Goal: Transaction & Acquisition: Purchase product/service

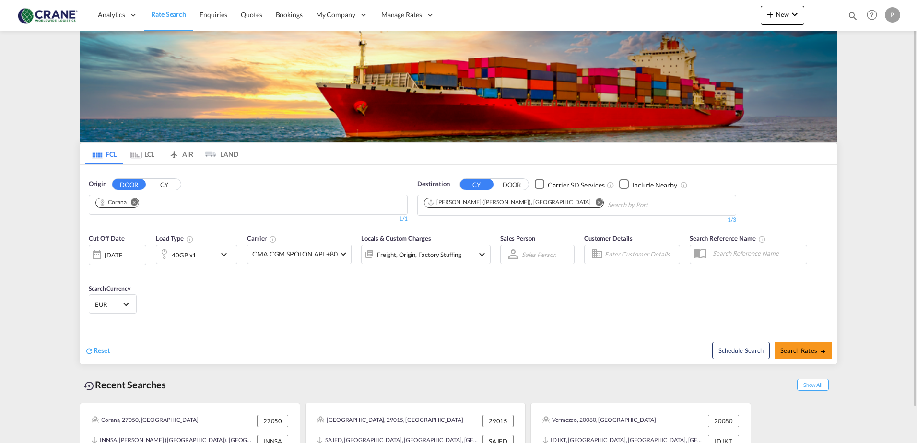
click at [134, 202] on md-icon "Remove" at bounding box center [134, 202] width 7 height 7
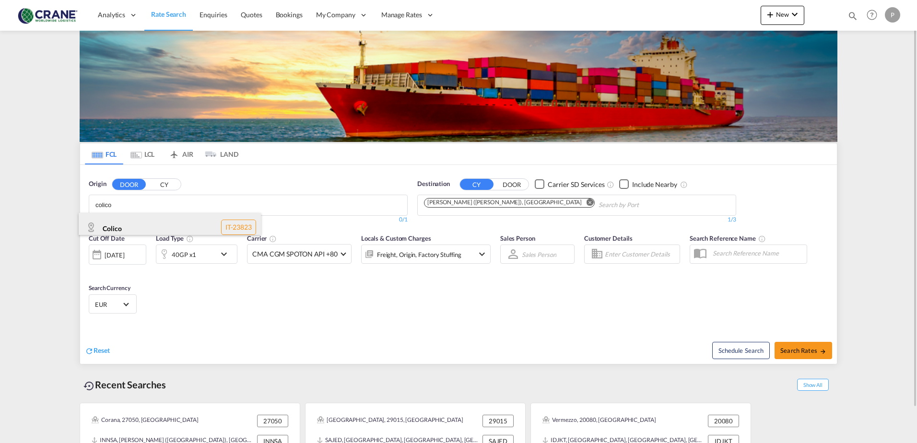
click at [130, 222] on div "Colico IT-23823" at bounding box center [170, 227] width 182 height 29
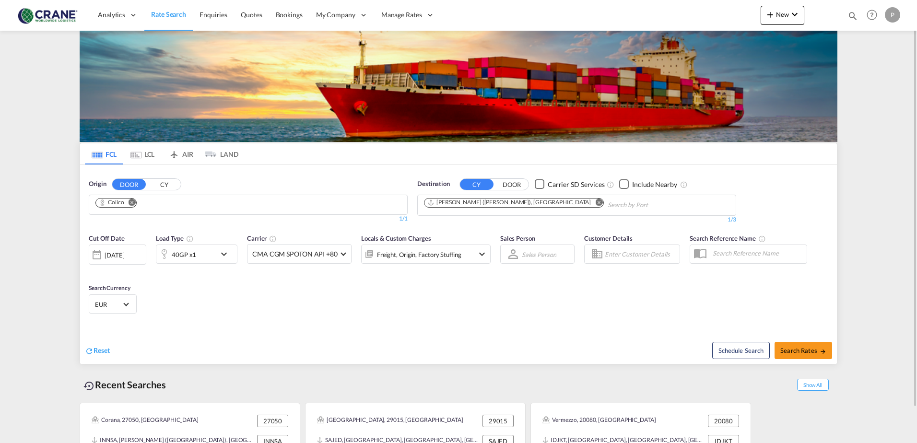
click at [160, 183] on button "CY" at bounding box center [164, 184] width 34 height 11
click at [136, 183] on button "DOOR" at bounding box center [129, 184] width 34 height 11
click at [115, 204] on body "Analytics Reports Dashboard Rate Search Enquiries Quotes Bookings" at bounding box center [458, 221] width 917 height 443
type input "colico"
click at [110, 229] on div "Colico IT-23823" at bounding box center [170, 227] width 182 height 29
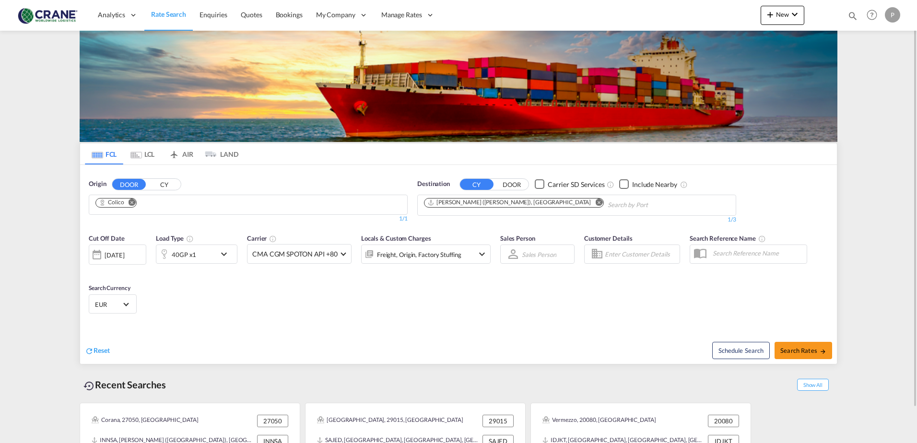
click at [595, 201] on md-icon "Remove" at bounding box center [598, 202] width 7 height 7
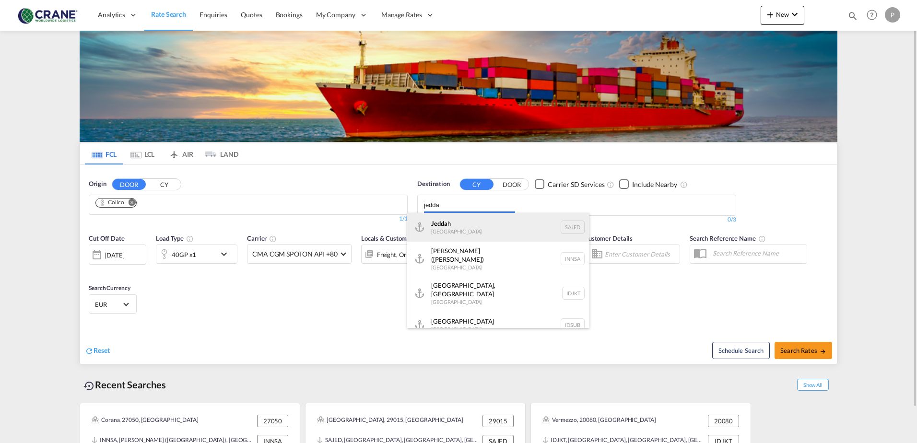
type input "jedda"
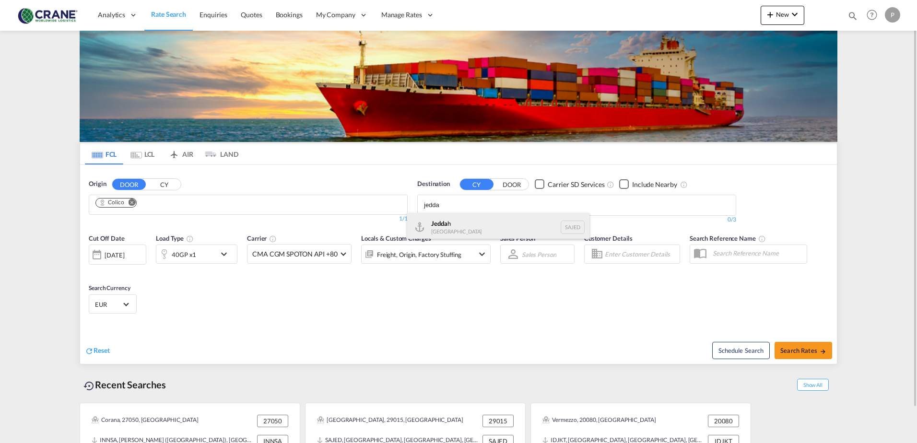
click at [496, 226] on div "Jedda h [GEOGRAPHIC_DATA] SAJED" at bounding box center [498, 227] width 182 height 29
click at [208, 255] on div "40GP x1" at bounding box center [185, 254] width 59 height 19
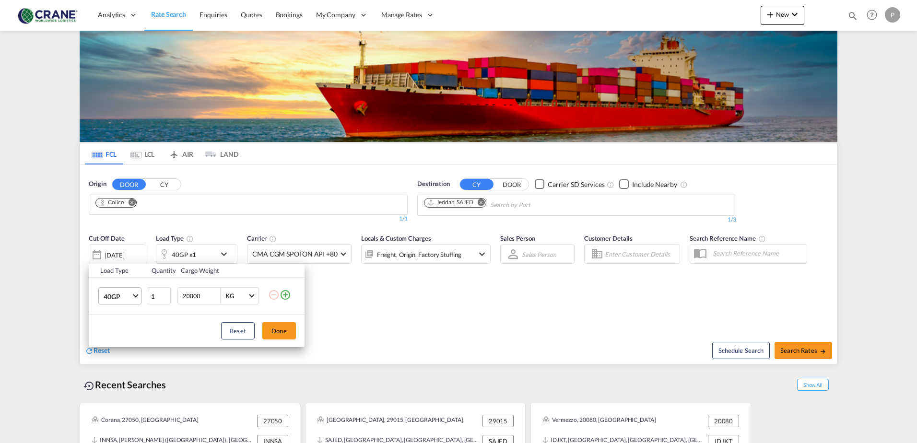
click at [133, 300] on md-select-value "40GP" at bounding box center [122, 296] width 38 height 16
click at [128, 274] on md-option "20GP" at bounding box center [128, 273] width 65 height 23
click at [279, 329] on button "Done" at bounding box center [279, 330] width 34 height 17
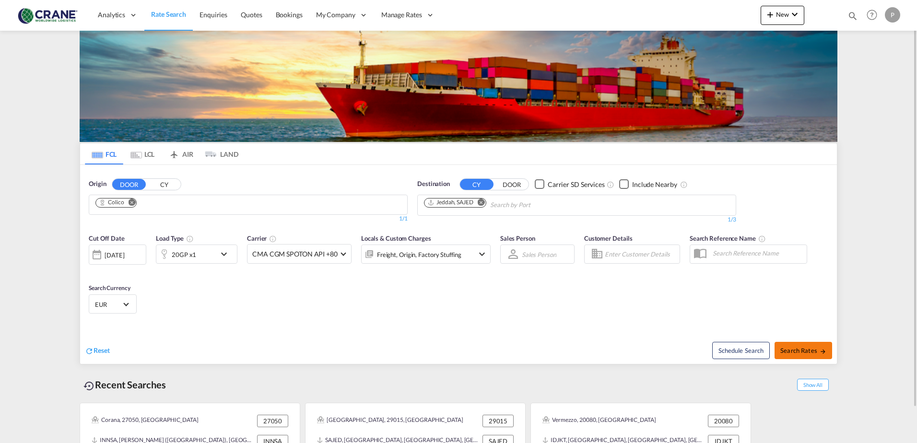
click at [814, 348] on span "Search Rates" at bounding box center [804, 351] width 46 height 8
type input "Colico to SAJED / [DATE]"
